Goal: Task Accomplishment & Management: Manage account settings

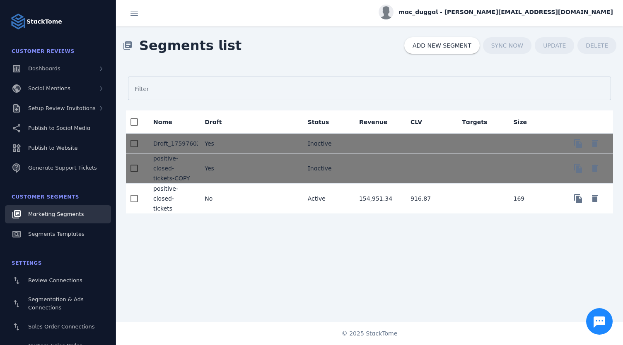
click at [177, 255] on div "Filter Name Draft Status Revenue CLV Targets Size Draft_1759760287263 Yes Inact…" at bounding box center [369, 198] width 507 height 266
click at [167, 199] on mat-cell "positive-closed-tickets" at bounding box center [172, 199] width 51 height 30
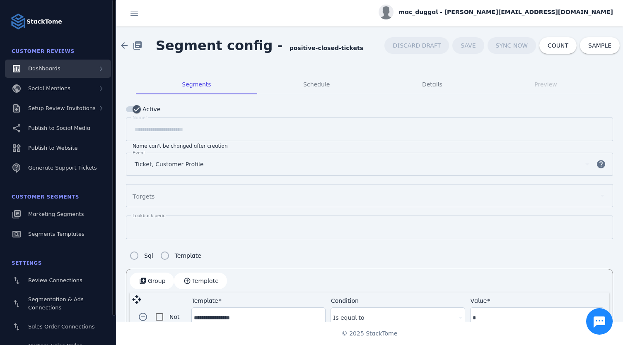
click at [46, 67] on span "Dashboards" at bounding box center [44, 68] width 32 height 6
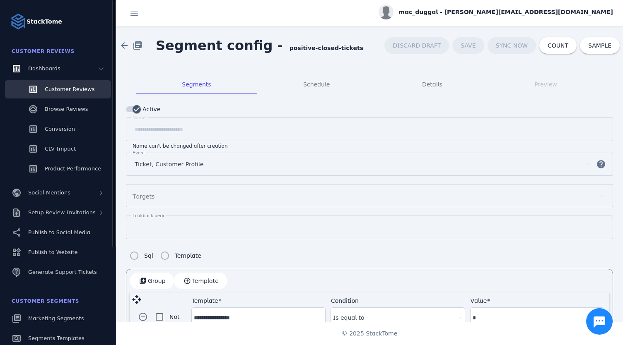
click at [48, 81] on link "Customer Reviews" at bounding box center [58, 89] width 106 height 18
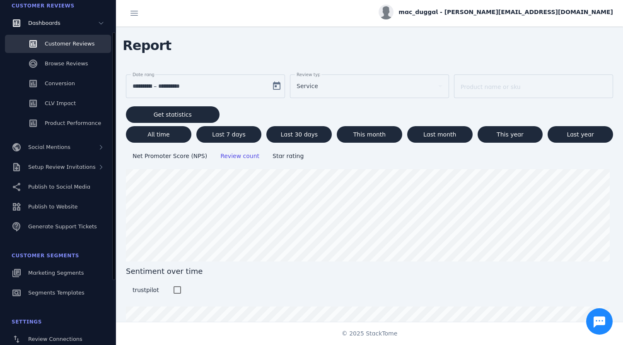
scroll to position [47, 0]
click at [225, 132] on span "Last 7 days" at bounding box center [229, 135] width 34 height 6
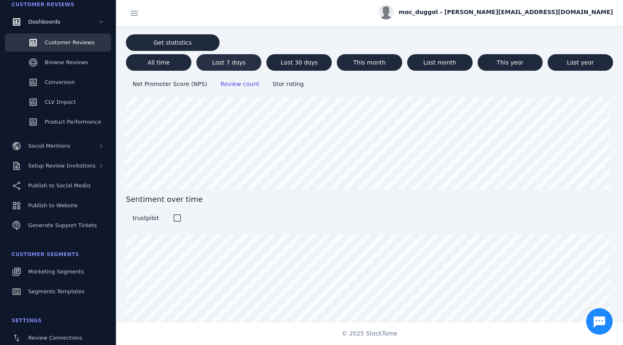
scroll to position [76, 0]
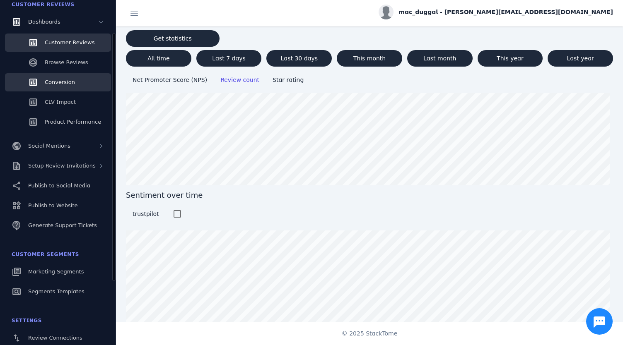
click at [66, 87] on link "Conversion" at bounding box center [58, 82] width 106 height 18
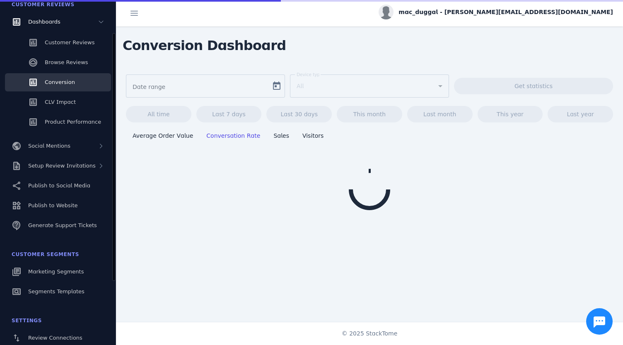
type input "**********"
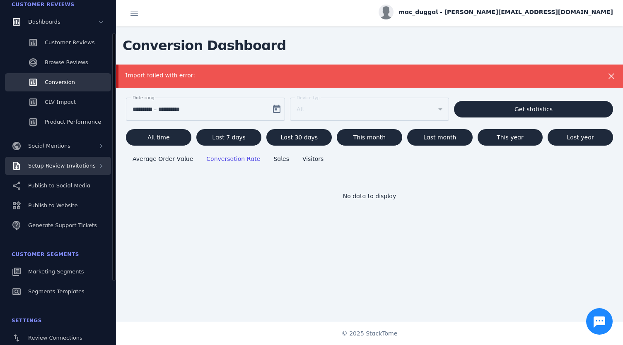
click at [51, 163] on span "Setup Review Invitations" at bounding box center [62, 166] width 68 height 6
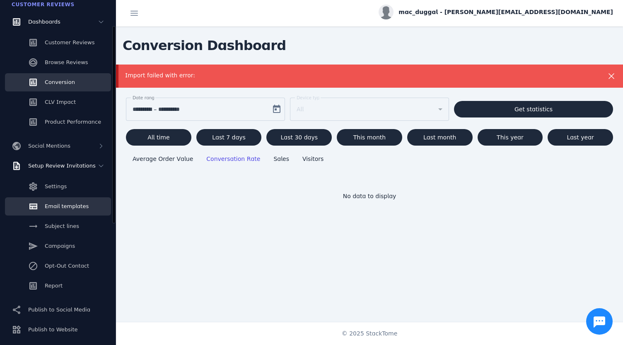
click at [50, 198] on link "Email templates" at bounding box center [58, 207] width 106 height 18
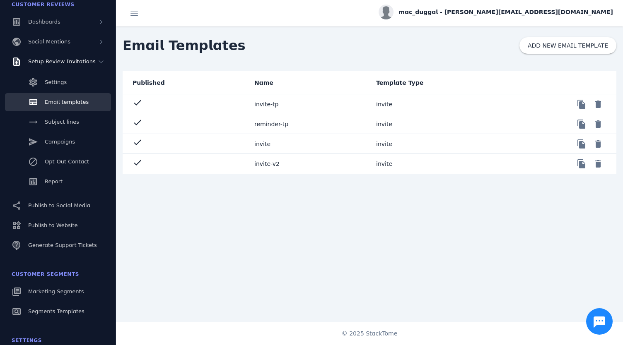
click at [262, 163] on mat-cell "invite-v2" at bounding box center [309, 164] width 122 height 20
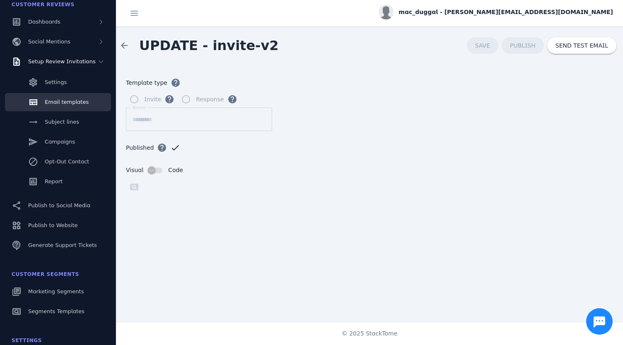
scroll to position [83, 0]
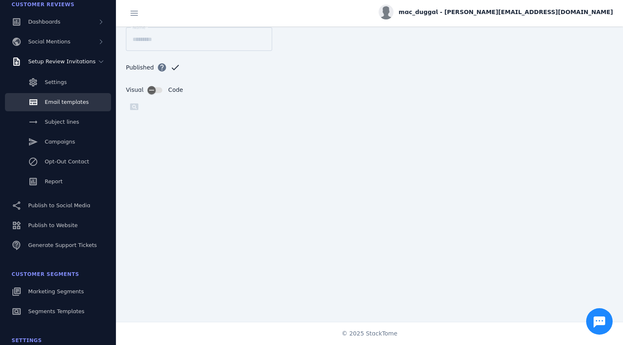
drag, startPoint x: 389, startPoint y: 115, endPoint x: 356, endPoint y: 70, distance: 55.5
click at [356, 70] on div "Published help check" at bounding box center [369, 72] width 487 height 27
